Goal: Check status: Check status

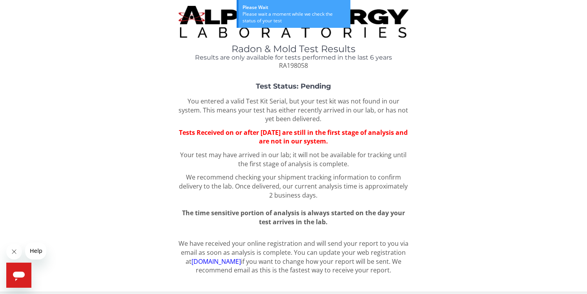
click at [245, 104] on p "You entered a valid Test Kit Serial, but your test kit was not found in our sys…" at bounding box center [294, 110] width 230 height 27
